Goal: Task Accomplishment & Management: Complete application form

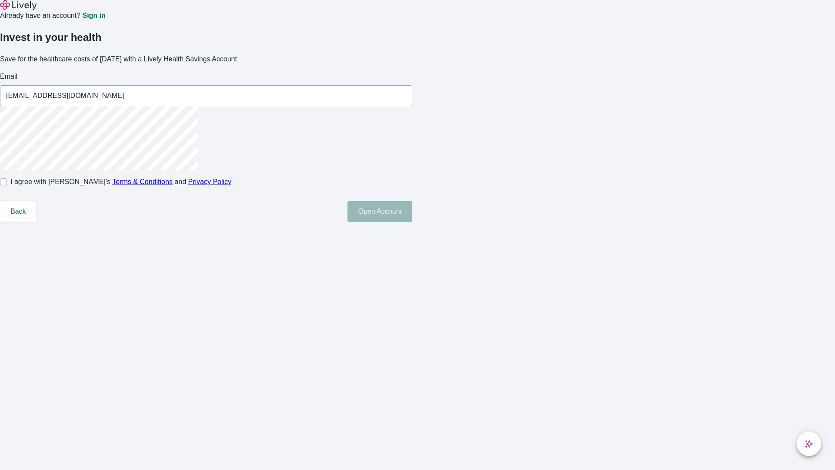
click at [7, 185] on input "I agree with Lively’s Terms & Conditions and Privacy Policy" at bounding box center [3, 181] width 7 height 7
checkbox input "true"
click at [412, 222] on button "Open Account" at bounding box center [380, 211] width 65 height 21
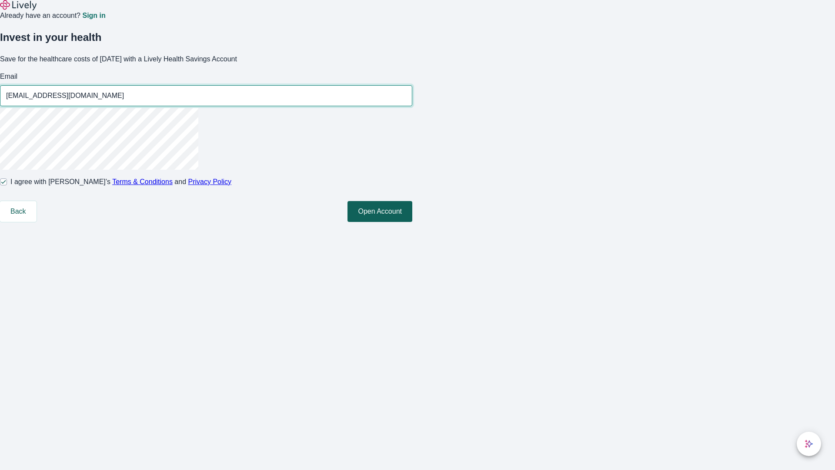
type input "[EMAIL_ADDRESS][DOMAIN_NAME]"
click at [7, 185] on input "I agree with Lively’s Terms & Conditions and Privacy Policy" at bounding box center [3, 181] width 7 height 7
checkbox input "false"
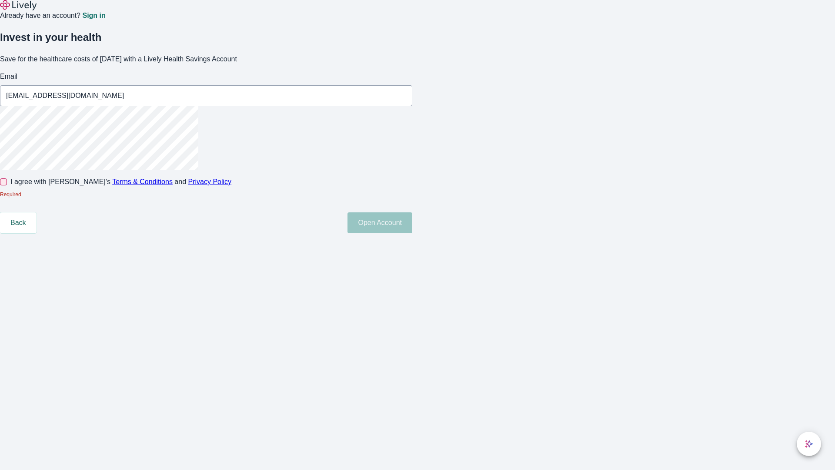
type input "[EMAIL_ADDRESS][DOMAIN_NAME]"
click at [7, 185] on input "I agree with Lively’s Terms & Conditions and Privacy Policy" at bounding box center [3, 181] width 7 height 7
checkbox input "true"
click at [412, 233] on button "Open Account" at bounding box center [380, 222] width 65 height 21
